Goal: Information Seeking & Learning: Find specific fact

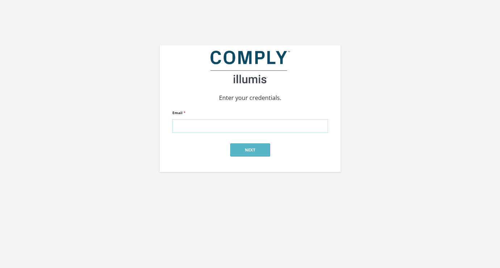
type input "[PERSON_NAME][EMAIL_ADDRESS][DOMAIN_NAME]"
click input "submit" at bounding box center [0, 0] width 0 height 0
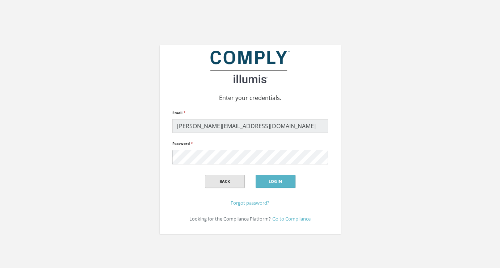
click input "submit" at bounding box center [0, 0] width 0 height 0
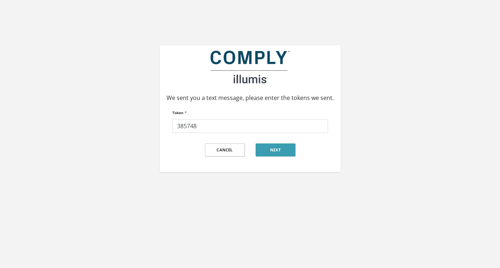
type input "385748"
click at [277, 147] on button "Next" at bounding box center [276, 149] width 40 height 13
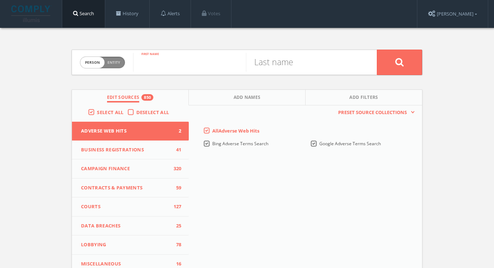
click at [182, 55] on input "text" at bounding box center [189, 62] width 113 height 19
click at [126, 66] on form "Person Entity person First name Last name" at bounding box center [247, 62] width 351 height 25
click at [118, 63] on span "Entity" at bounding box center [114, 62] width 13 height 5
checkbox input "true"
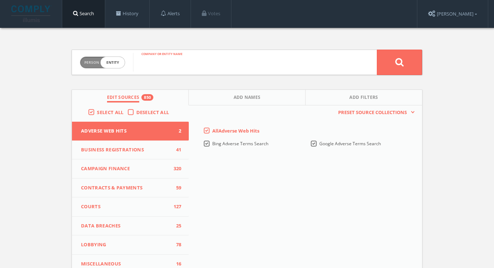
click at [177, 64] on input "text" at bounding box center [255, 62] width 244 height 19
paste input "Flathead Ridge Ranch"
type input "Flathead Ridge Ranch"
click at [400, 62] on button at bounding box center [399, 62] width 45 height 25
